Goal: Task Accomplishment & Management: Manage account settings

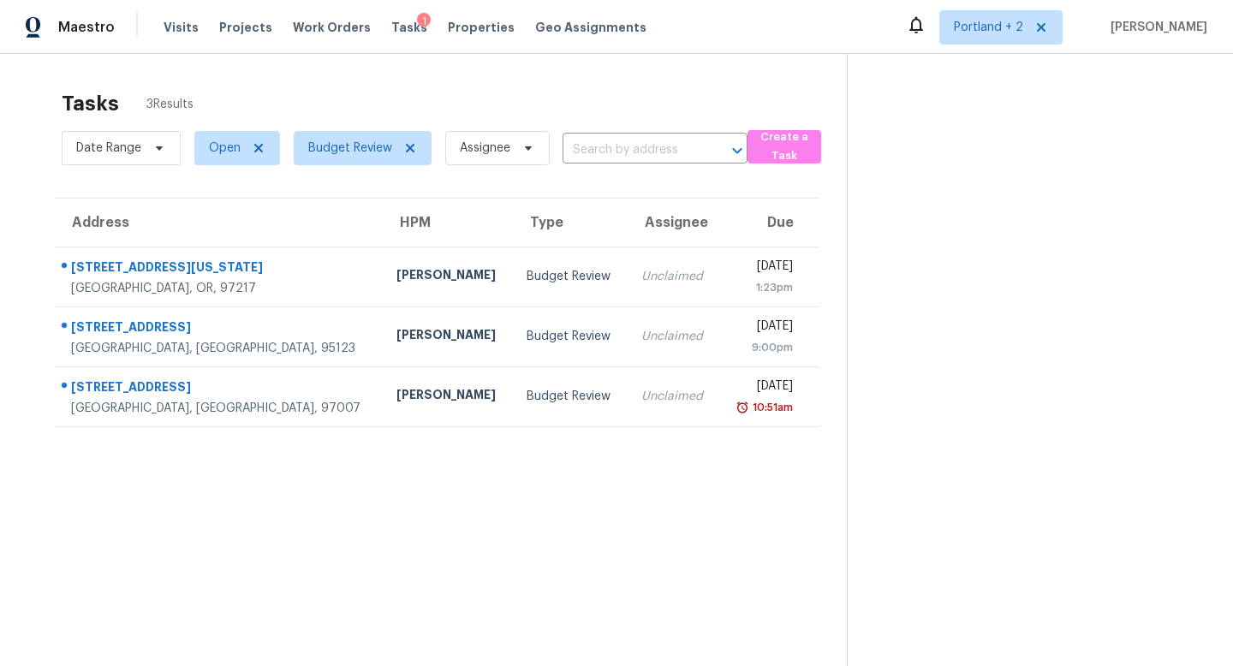
scroll to position [29, 0]
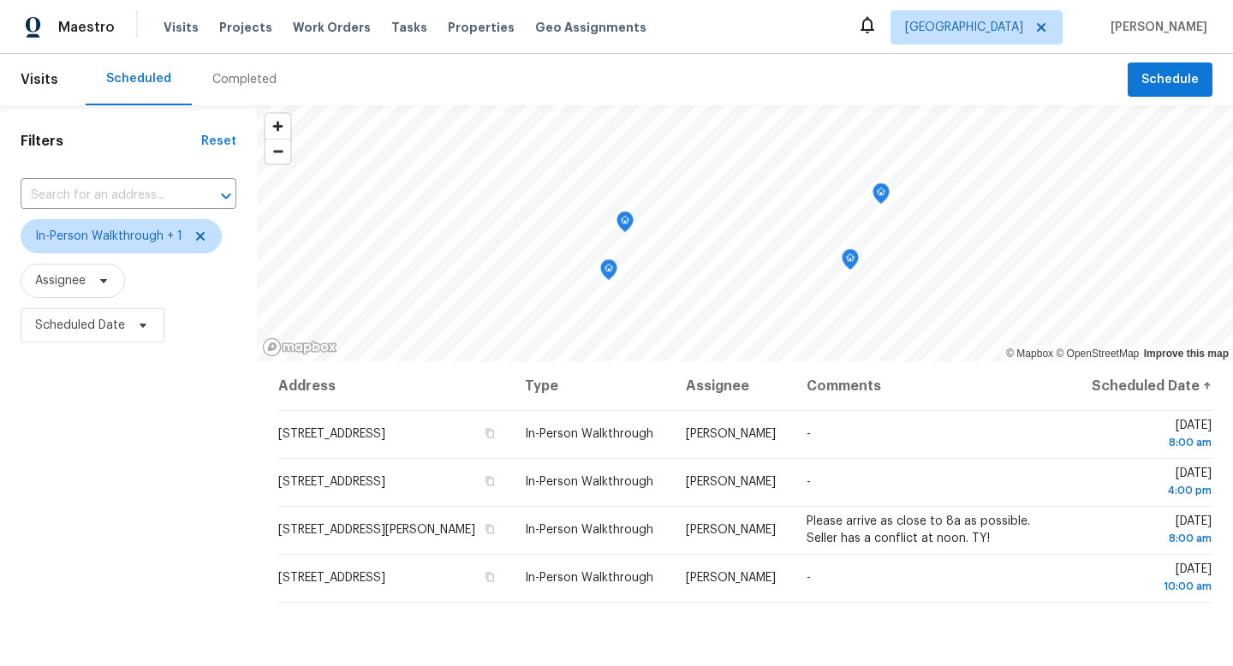
scroll to position [68, 0]
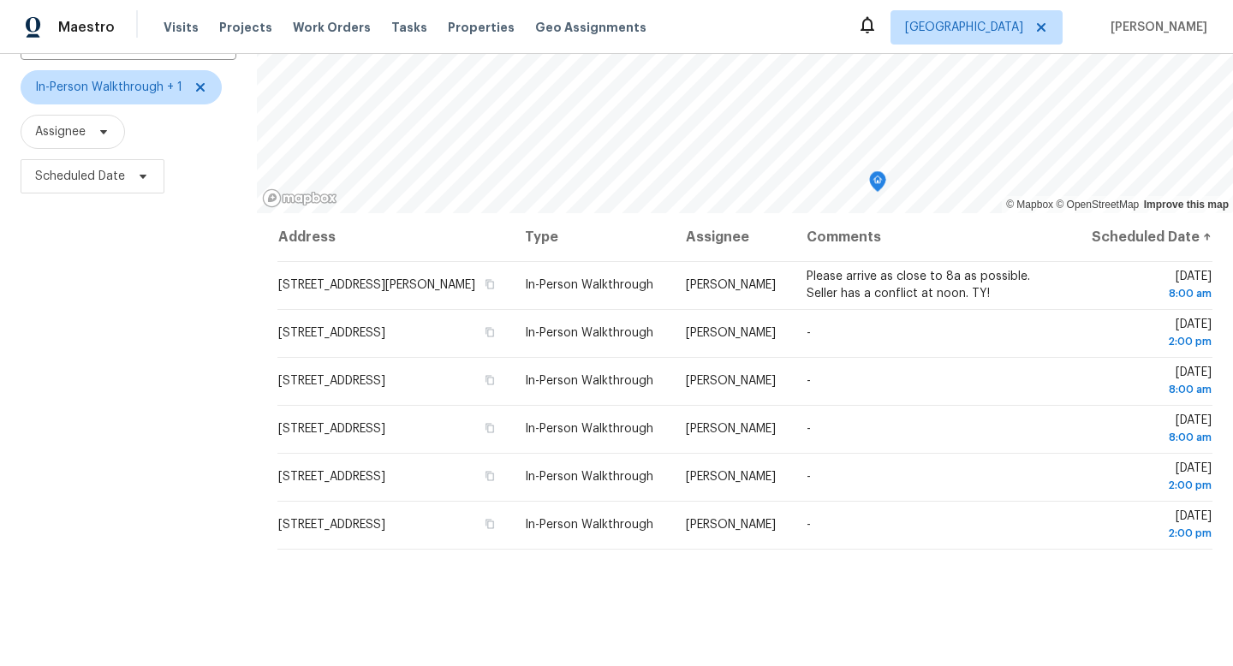
scroll to position [135, 0]
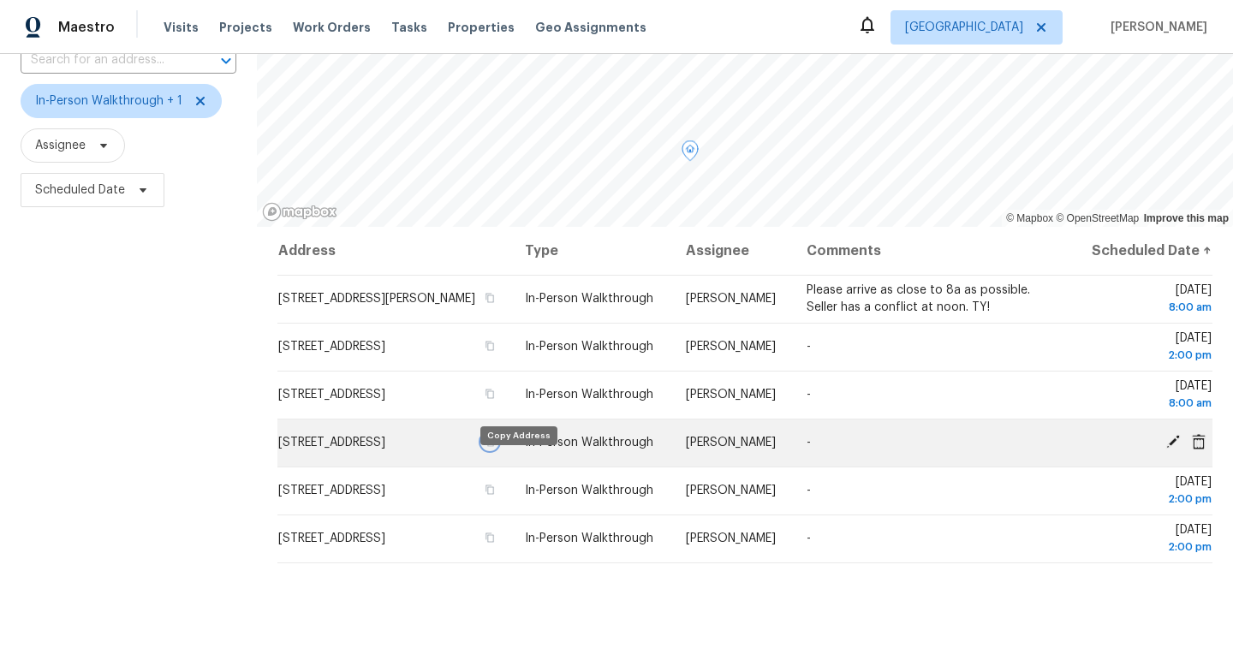
click at [495, 447] on icon "button" at bounding box center [490, 442] width 10 height 10
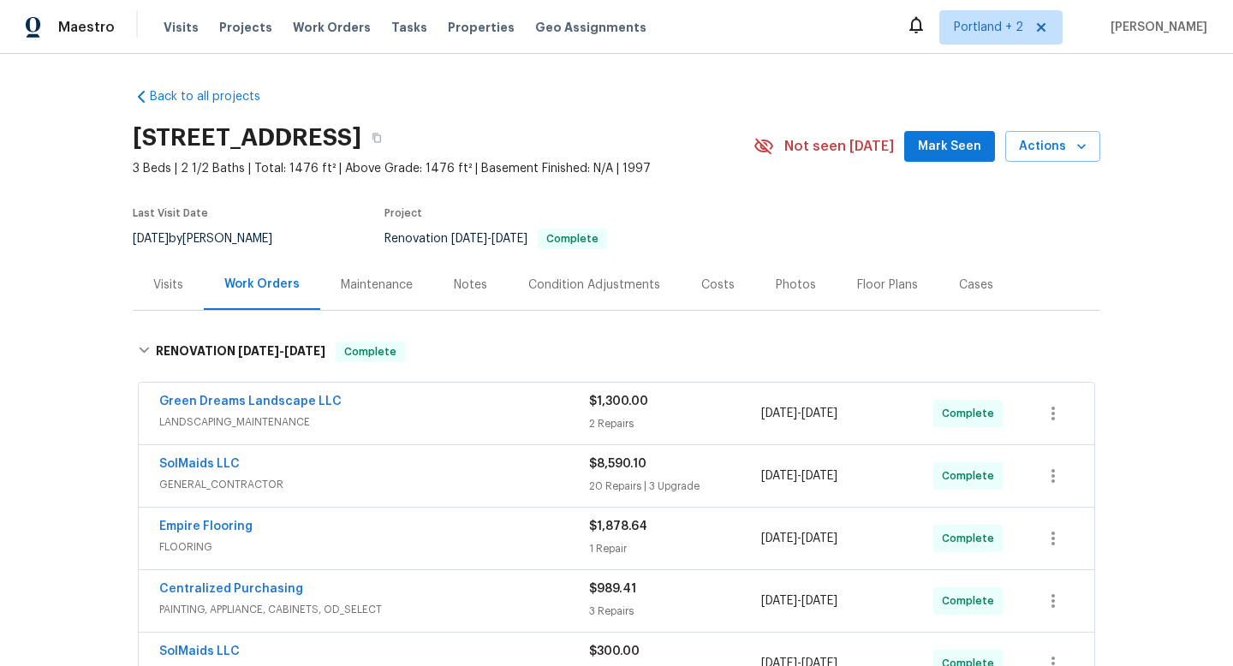
scroll to position [78, 0]
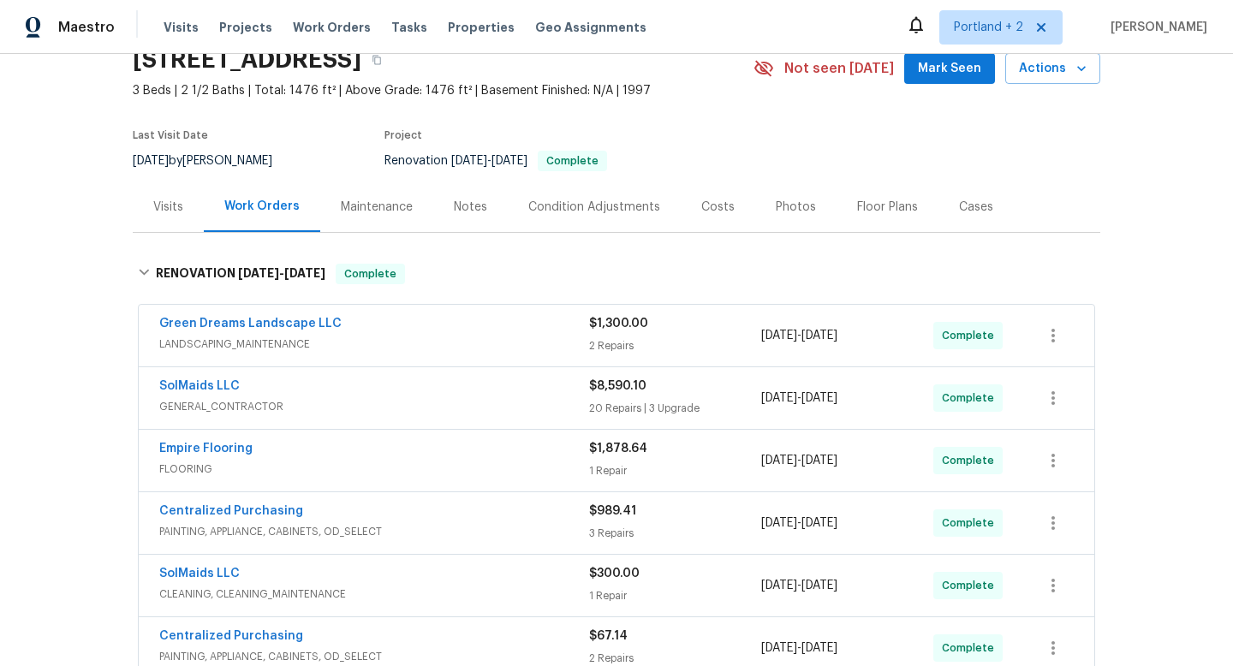
click at [44, 166] on div "Back to all projects 14308 SE 7th Way, Vancouver, WA 98683 3 Beds | 2 1/2 Baths…" at bounding box center [616, 360] width 1233 height 612
